Goal: Find contact information: Find contact information

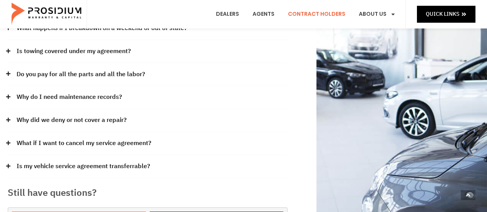
scroll to position [216, 0]
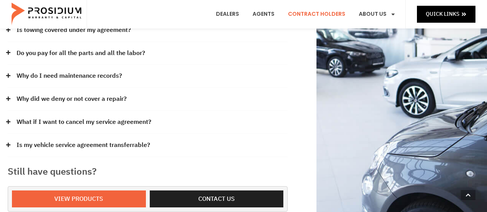
click at [86, 74] on link "Why do I need maintenance records?" at bounding box center [70, 76] width 106 height 11
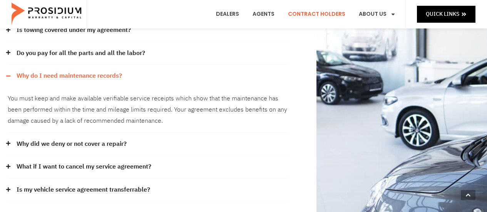
click at [86, 74] on link "Why do I need maintenance records?" at bounding box center [70, 76] width 106 height 11
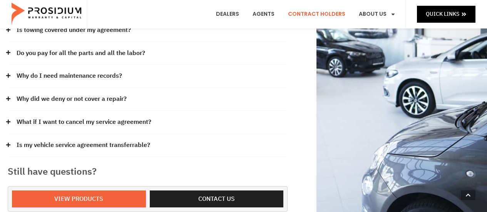
scroll to position [225, 0]
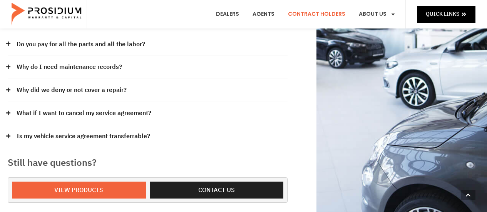
click at [145, 114] on link "What if I want to cancel my service agreement?" at bounding box center [84, 113] width 135 height 11
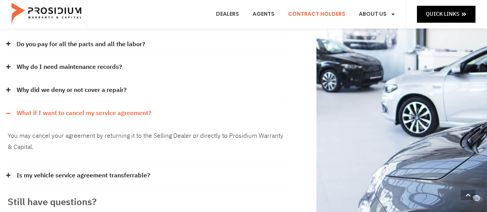
click at [145, 114] on link "What if I want to cancel my service agreement?" at bounding box center [84, 113] width 135 height 11
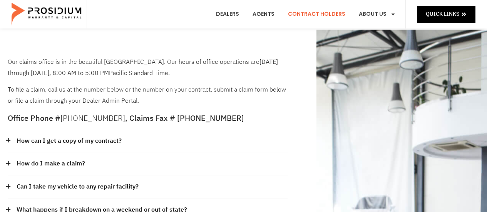
scroll to position [0, 0]
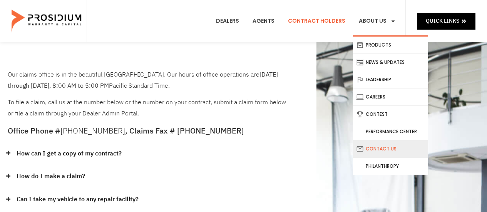
click at [385, 149] on link "Contact Us" at bounding box center [390, 149] width 75 height 17
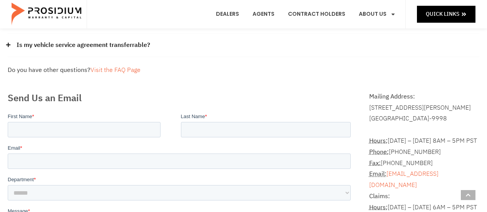
scroll to position [162, 0]
